Goal: Navigation & Orientation: Understand site structure

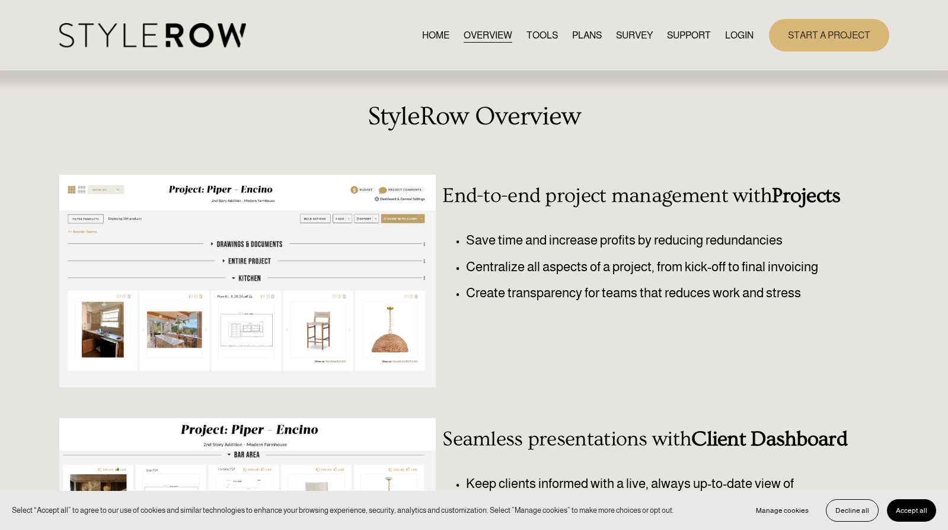
click at [539, 36] on link "TOOLS" at bounding box center [541, 35] width 31 height 16
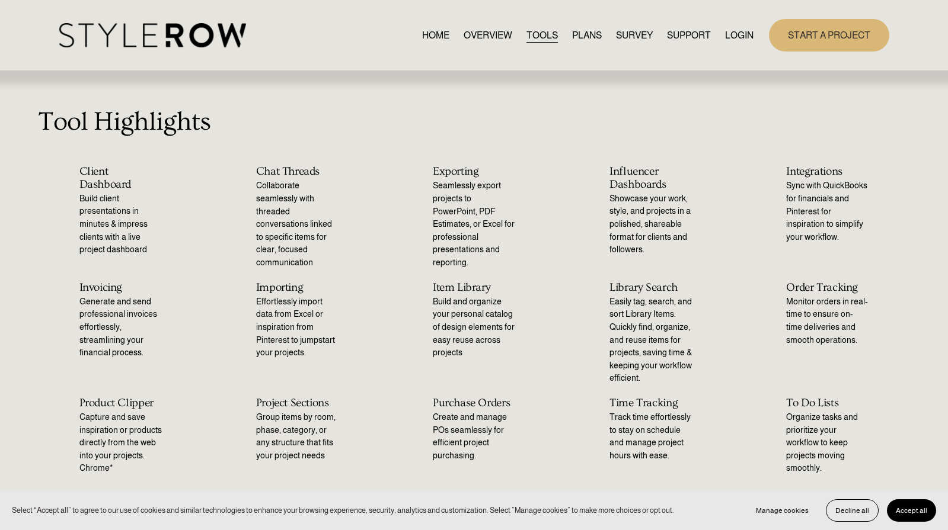
click at [431, 32] on link "HOME" at bounding box center [435, 35] width 27 height 16
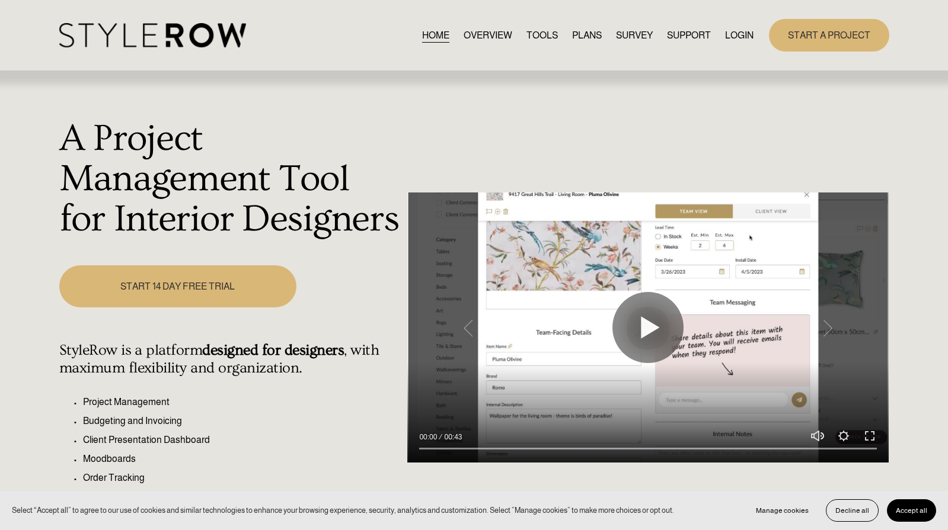
click at [482, 36] on link "OVERVIEW" at bounding box center [488, 35] width 49 height 16
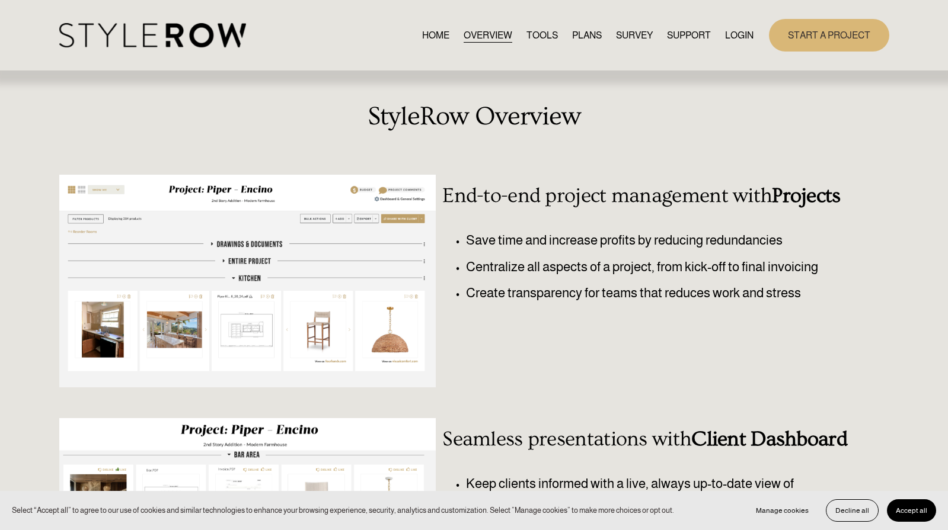
click at [0, 0] on span "FEATURED STYLEBOARD" at bounding box center [0, 0] width 0 height 0
